Goal: Task Accomplishment & Management: Manage account settings

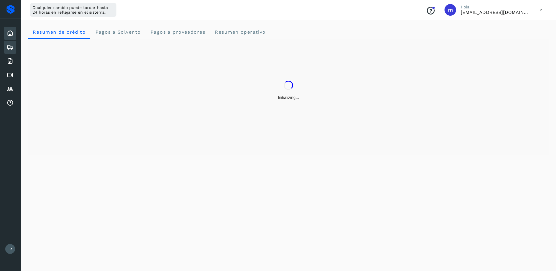
click at [9, 48] on icon at bounding box center [10, 47] width 7 height 7
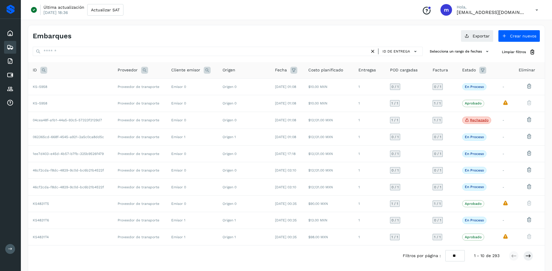
click at [94, 26] on div "Embarques Exportar Crear nuevos" at bounding box center [286, 33] width 517 height 17
click at [344, 27] on div "Embarques Exportar Crear nuevos" at bounding box center [286, 33] width 517 height 17
click at [12, 246] on button at bounding box center [10, 249] width 10 height 10
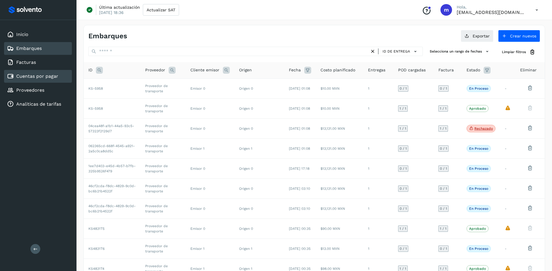
click at [44, 77] on link "Cuentas por pagar" at bounding box center [37, 76] width 42 height 6
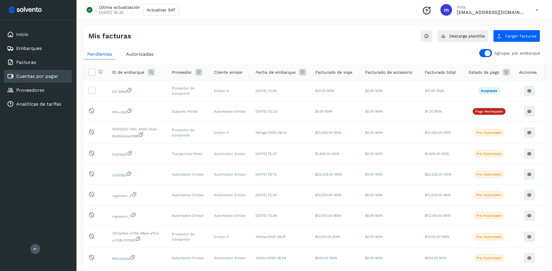
click at [141, 54] on span "Autorizadas" at bounding box center [139, 54] width 27 height 6
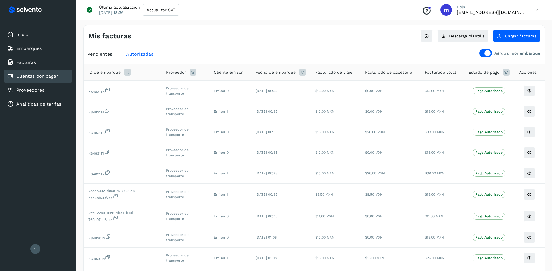
click at [100, 52] on span "Pendientes" at bounding box center [99, 54] width 25 height 6
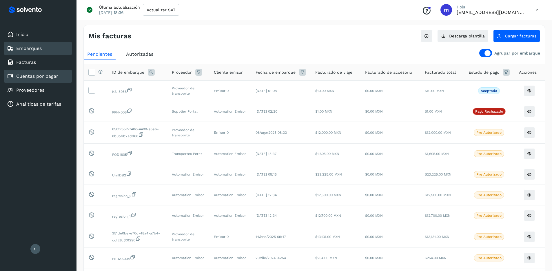
click at [30, 45] on div "Embarques" at bounding box center [24, 48] width 35 height 7
